Goal: Task Accomplishment & Management: Manage account settings

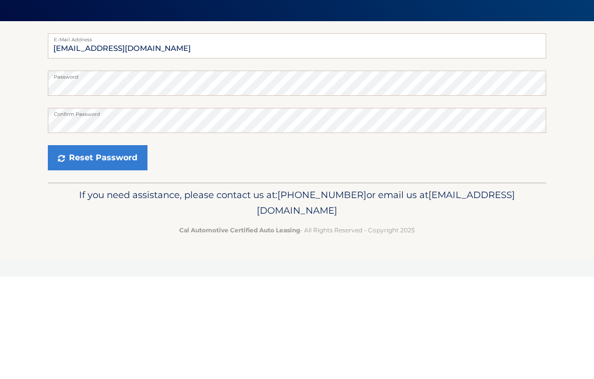
click at [73, 247] on button "Reset Password" at bounding box center [98, 259] width 100 height 25
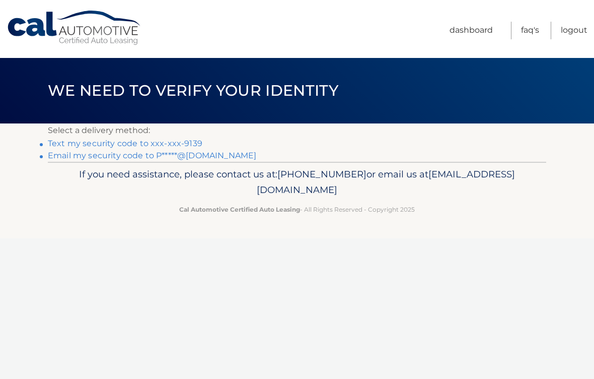
click at [151, 145] on link "Text my security code to xxx-xxx-9139" at bounding box center [125, 144] width 155 height 10
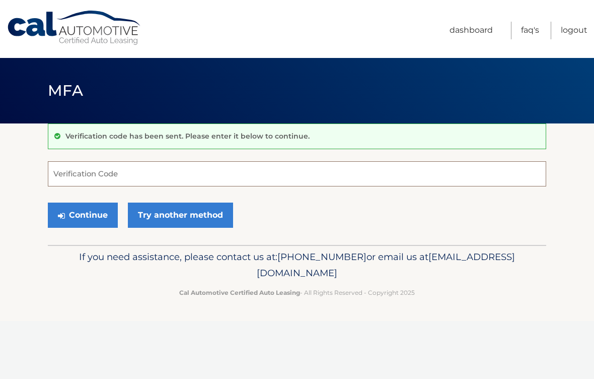
click at [66, 178] on input "Verification Code" at bounding box center [297, 173] width 499 height 25
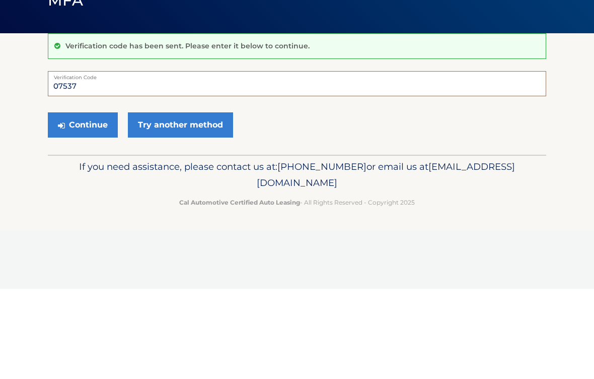
type input "07537"
click at [70, 202] on button "Continue" at bounding box center [83, 214] width 70 height 25
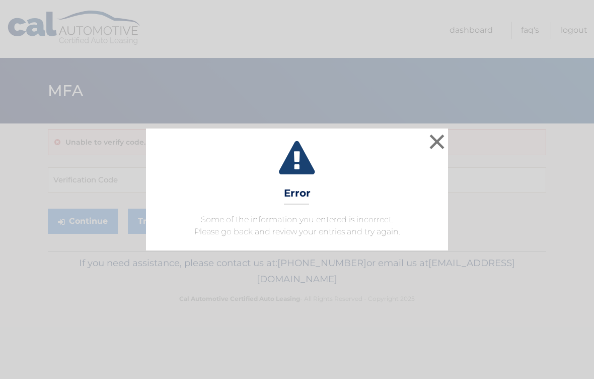
click at [443, 141] on button "×" at bounding box center [437, 141] width 20 height 20
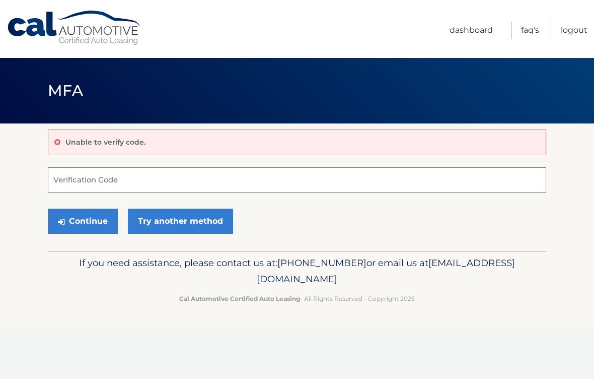
click at [67, 177] on input "Verification Code" at bounding box center [297, 179] width 499 height 25
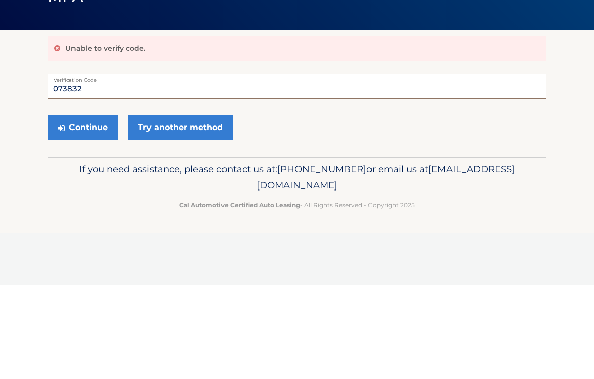
type input "073832"
click at [71, 209] on button "Continue" at bounding box center [83, 221] width 70 height 25
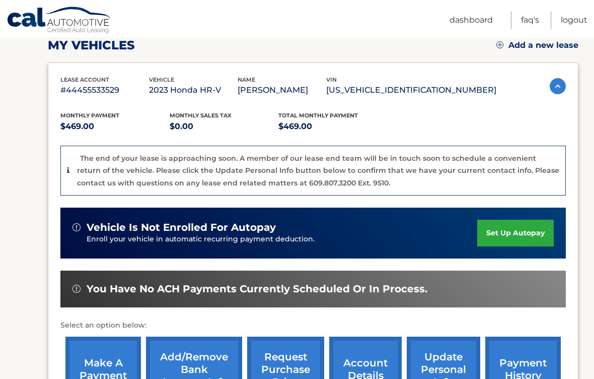
scroll to position [146, 0]
